Goal: Use online tool/utility: Use online tool/utility

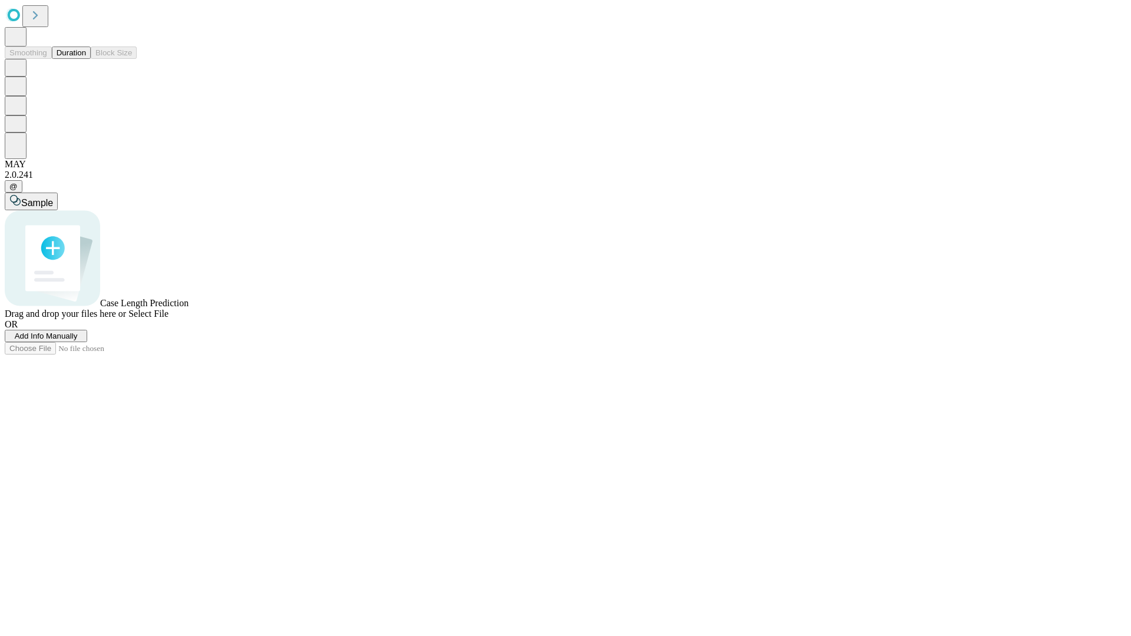
click at [78, 341] on span "Add Info Manually" at bounding box center [46, 336] width 63 height 9
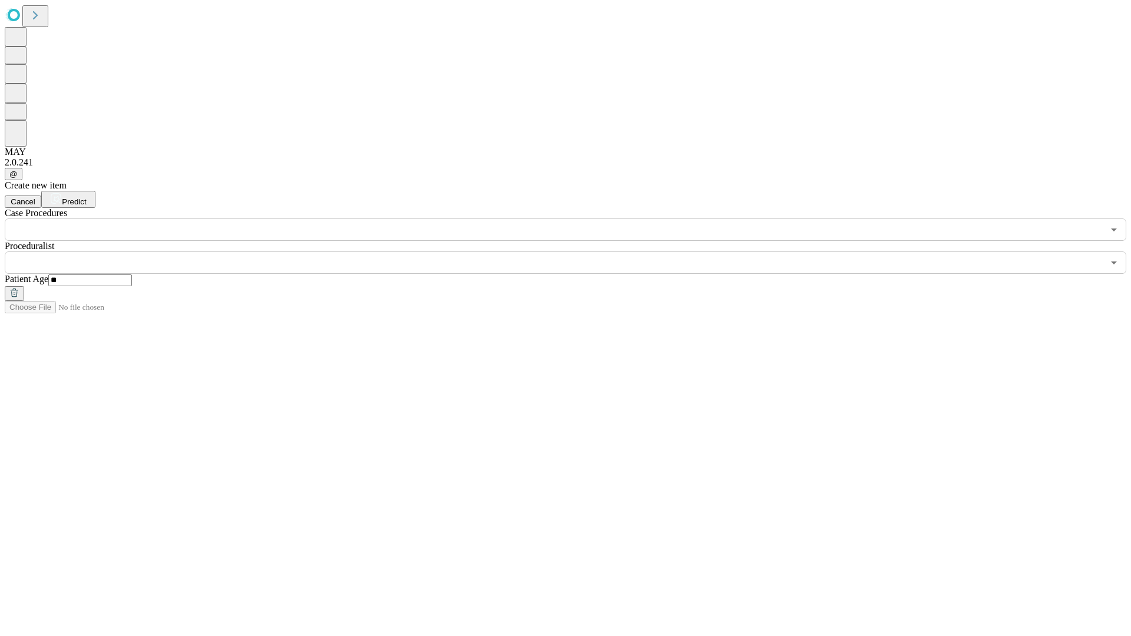
type input "**"
click at [574, 252] on input "text" at bounding box center [554, 263] width 1099 height 22
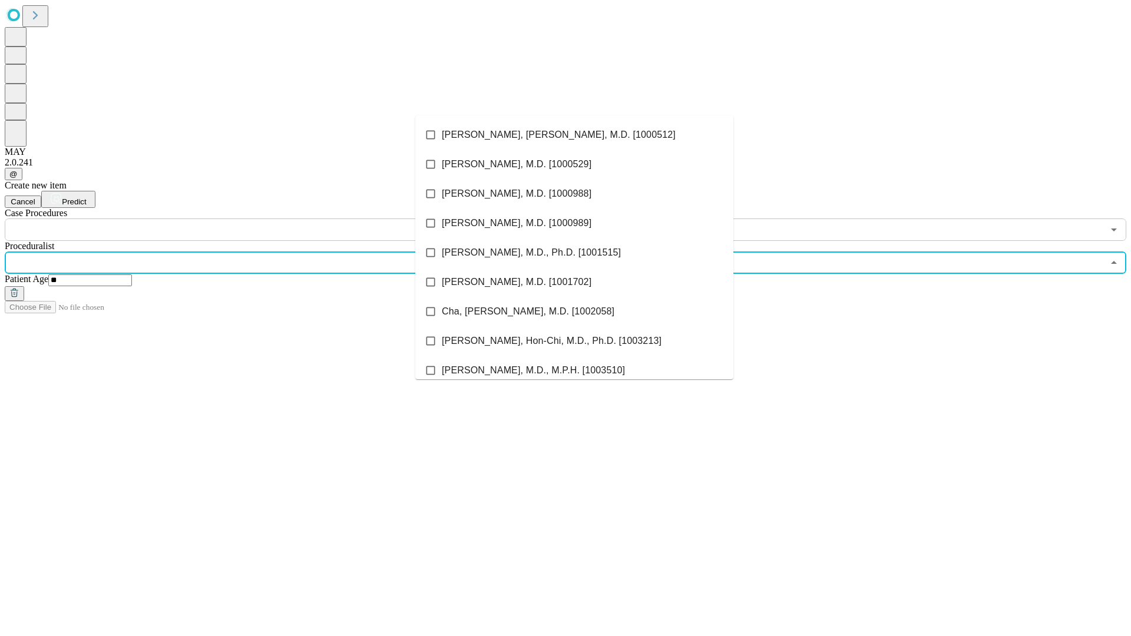
click at [574, 135] on li "[PERSON_NAME], [PERSON_NAME], M.D. [1000512]" at bounding box center [574, 134] width 318 height 29
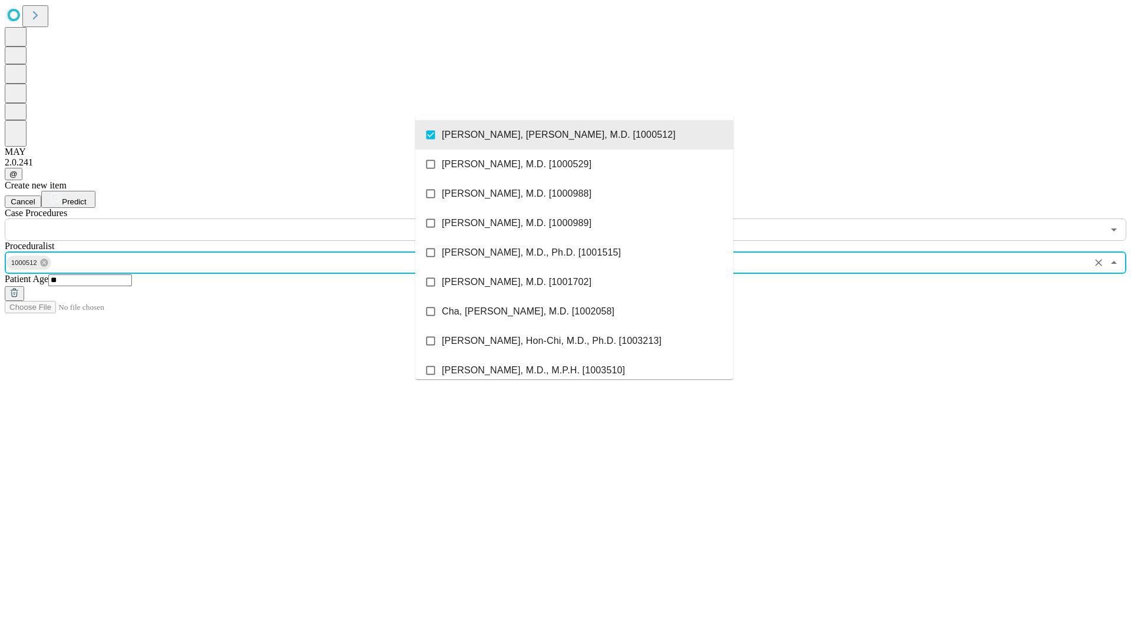
click at [247, 219] on input "text" at bounding box center [554, 230] width 1099 height 22
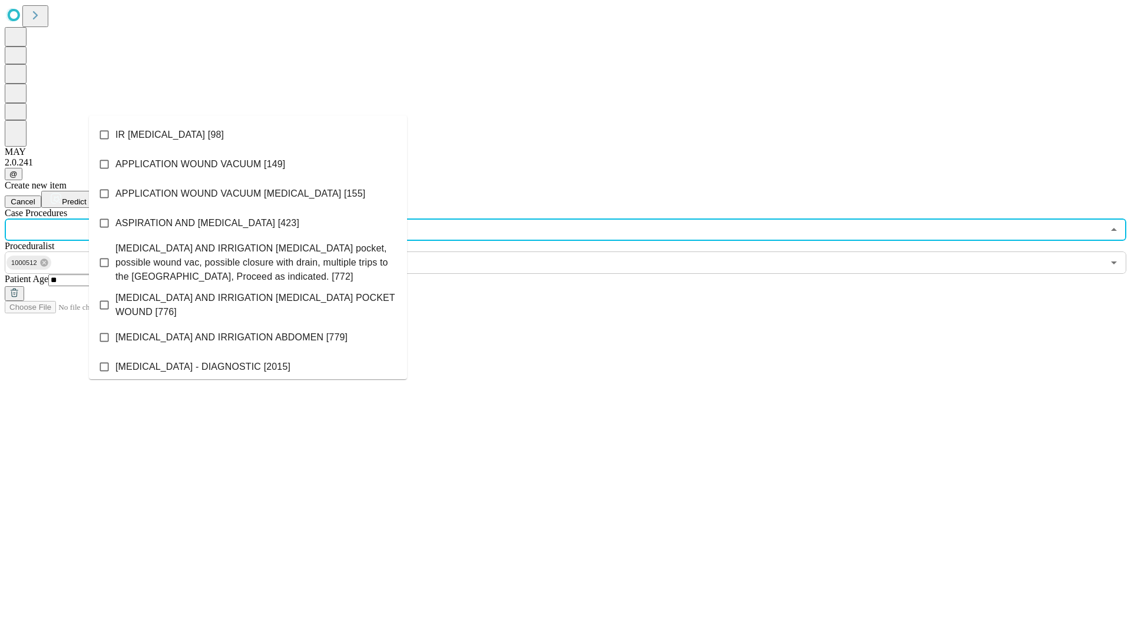
click at [248, 135] on li "IR [MEDICAL_DATA] [98]" at bounding box center [248, 134] width 318 height 29
click at [86, 197] on span "Predict" at bounding box center [74, 201] width 24 height 9
